Goal: Information Seeking & Learning: Learn about a topic

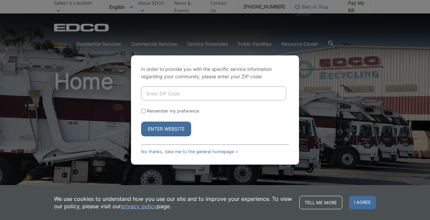
click at [169, 91] on input "Enter ZIP Code" at bounding box center [213, 93] width 145 height 14
type input "90275"
click at [141, 122] on button "Enter Website" at bounding box center [166, 129] width 50 height 15
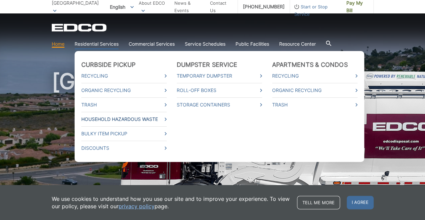
click at [160, 116] on link "Household Hazardous Waste" at bounding box center [123, 118] width 85 height 7
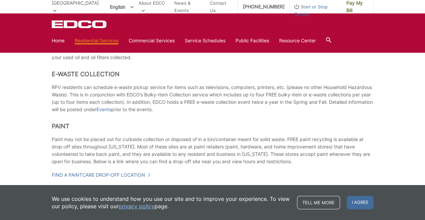
scroll to position [550, 0]
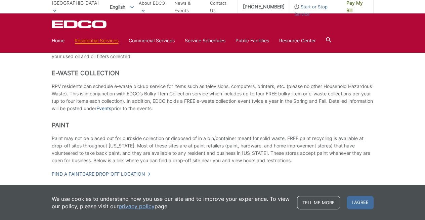
click at [111, 110] on link "Events" at bounding box center [103, 108] width 15 height 7
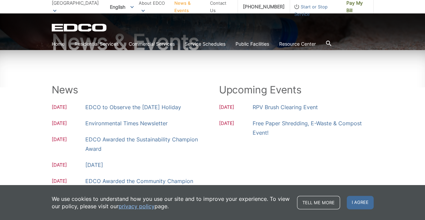
scroll to position [68, 0]
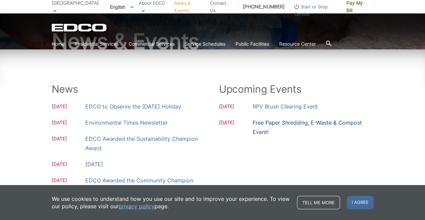
click at [271, 123] on link "Free Paper Shredding, E-Waste & Compost Event!" at bounding box center [312, 127] width 121 height 19
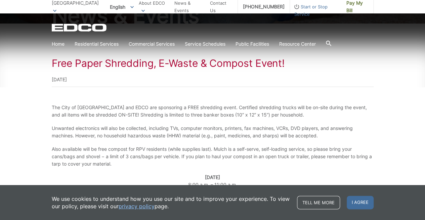
scroll to position [94, 0]
